Goal: Navigation & Orientation: Find specific page/section

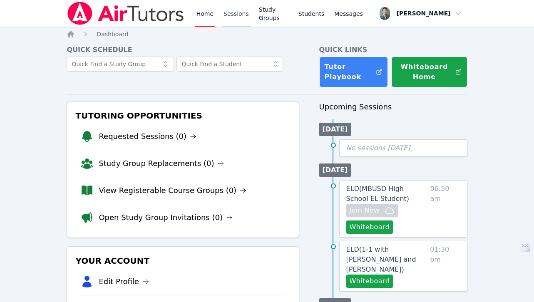
click at [235, 17] on link "Sessions" at bounding box center [236, 13] width 29 height 27
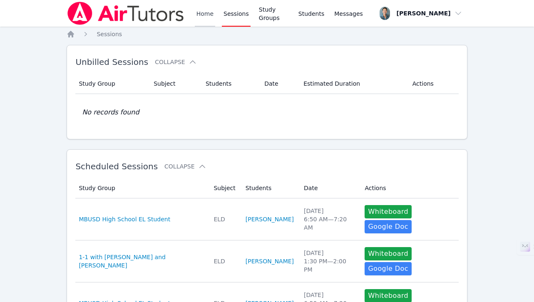
click at [201, 15] on link "Home" at bounding box center [205, 13] width 20 height 27
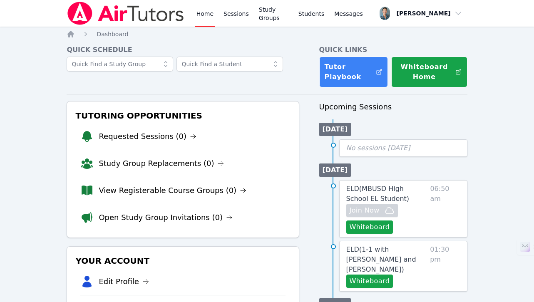
click at [201, 15] on link "Home" at bounding box center [205, 13] width 20 height 27
click at [225, 17] on link "Sessions" at bounding box center [236, 13] width 29 height 27
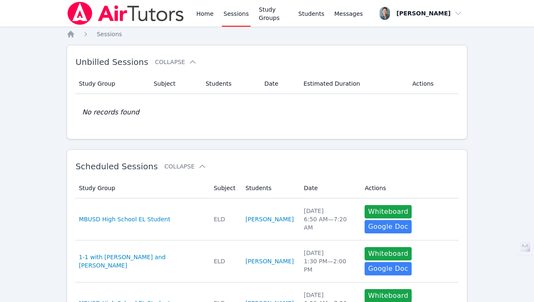
click at [193, 16] on div "Home Sessions Study Groups Students Messages" at bounding box center [216, 13] width 298 height 27
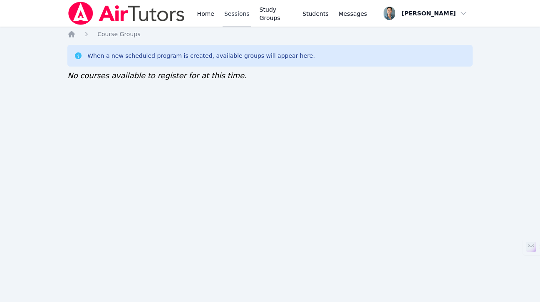
click at [230, 15] on link "Sessions" at bounding box center [237, 13] width 29 height 27
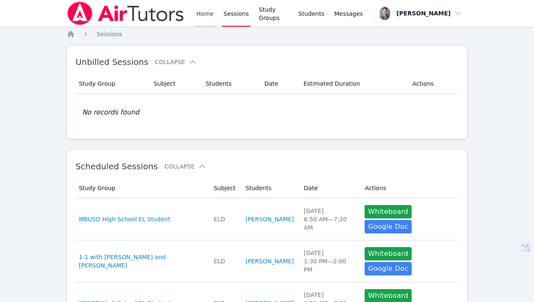
click at [200, 15] on link "Home" at bounding box center [205, 13] width 20 height 27
